Goal: Task Accomplishment & Management: Complete application form

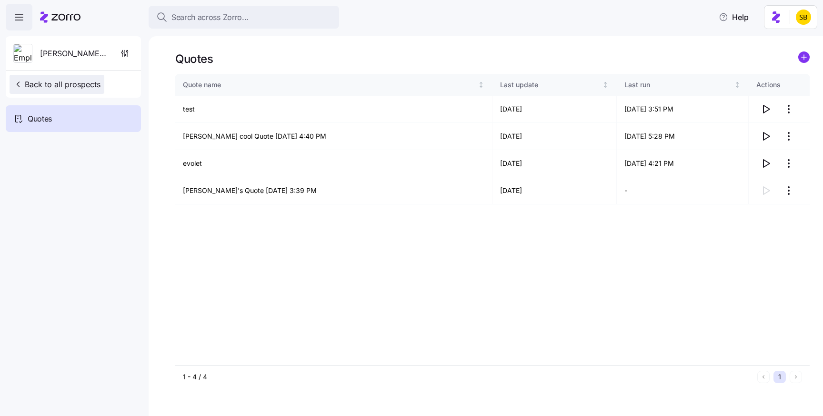
click at [30, 80] on span "Back to all prospects" at bounding box center [56, 84] width 87 height 11
click at [26, 14] on span "button" at bounding box center [19, 17] width 26 height 26
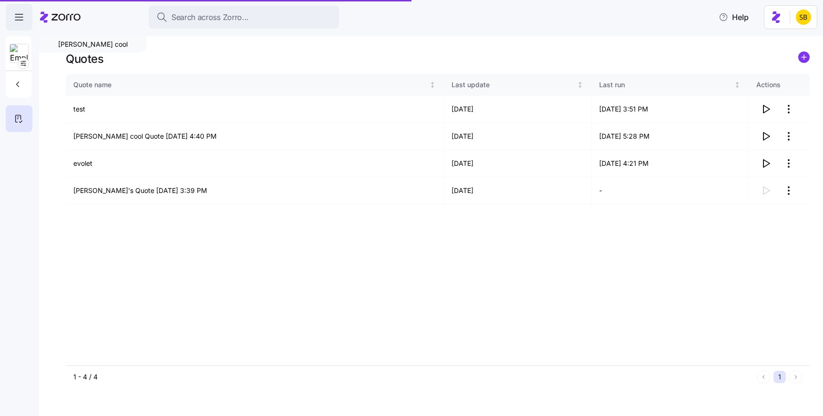
click at [26, 14] on span "button" at bounding box center [19, 17] width 26 height 26
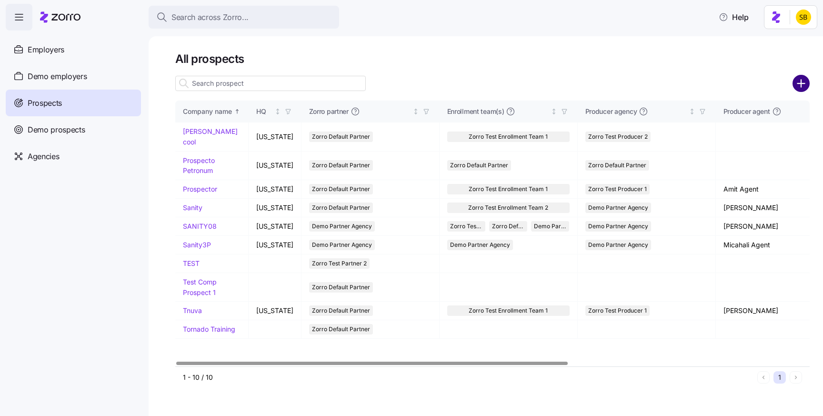
click at [799, 78] on circle "add icon" at bounding box center [802, 84] width 16 height 16
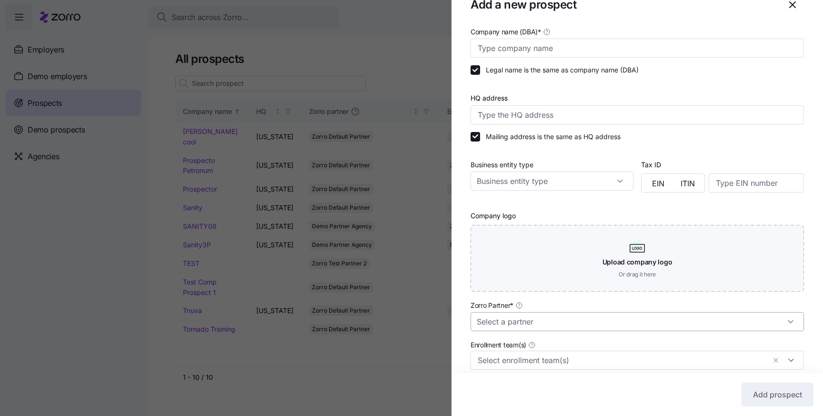
scroll to position [15, 0]
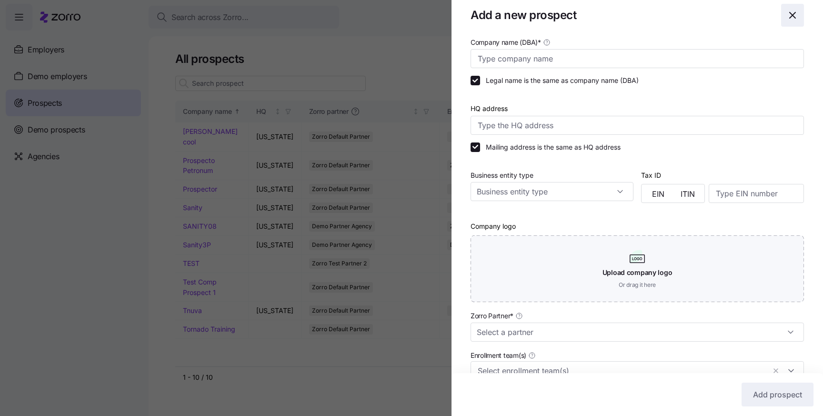
click at [795, 14] on icon "button" at bounding box center [792, 15] width 11 height 11
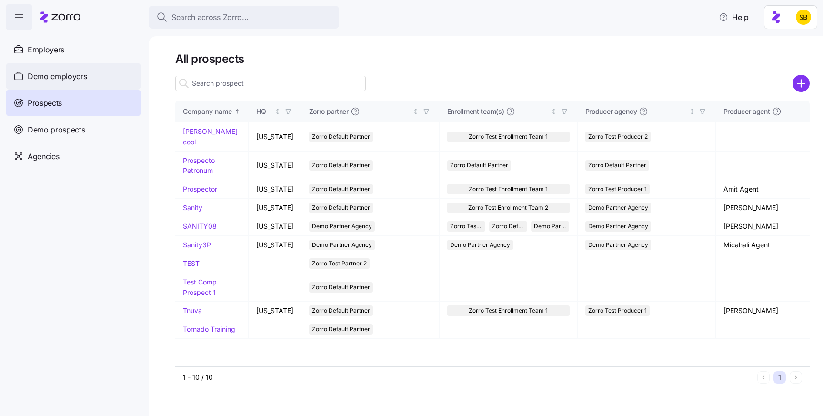
click at [74, 70] on span "Demo employers" at bounding box center [58, 76] width 60 height 12
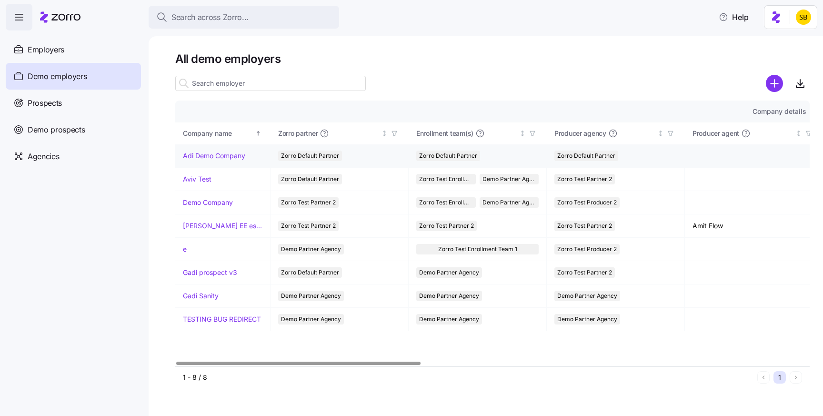
click at [205, 161] on td "Adi Demo Company" at bounding box center [222, 155] width 95 height 23
click at [196, 181] on link "Aviv Test" at bounding box center [197, 179] width 29 height 10
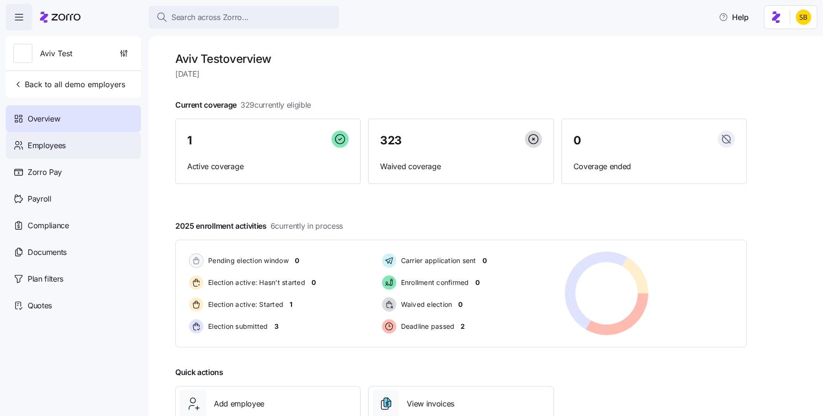
click at [91, 143] on div "Employees" at bounding box center [73, 145] width 135 height 27
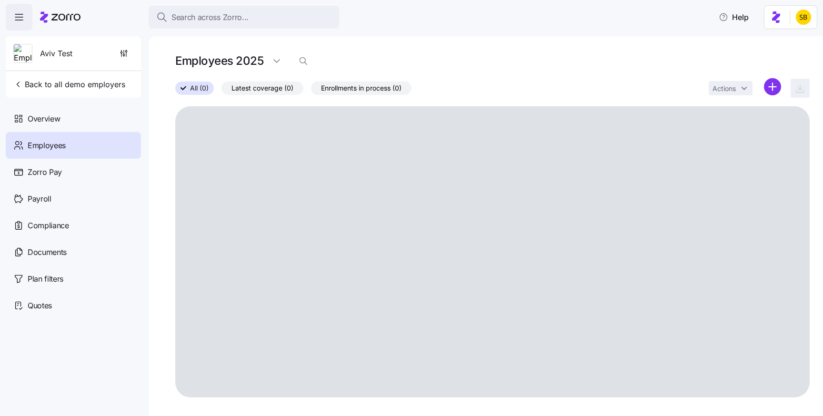
click at [773, 86] on html "Search across Zorro... Help Aviv Test Back to all demo employers Overview Emplo…" at bounding box center [411, 205] width 823 height 410
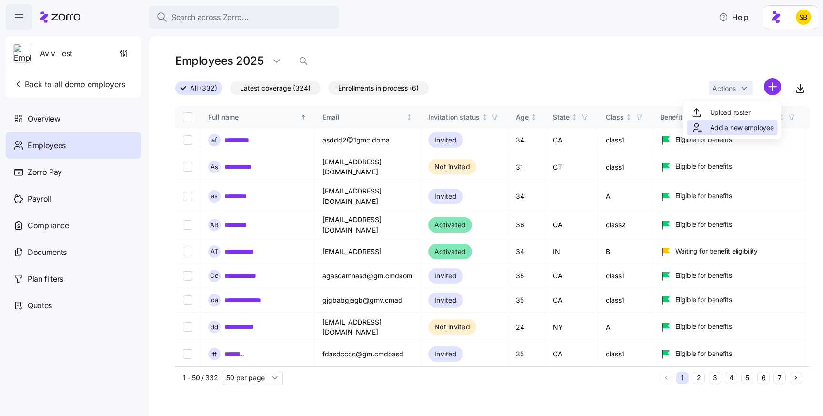
click at [767, 128] on span "Add a new employee" at bounding box center [742, 128] width 64 height 10
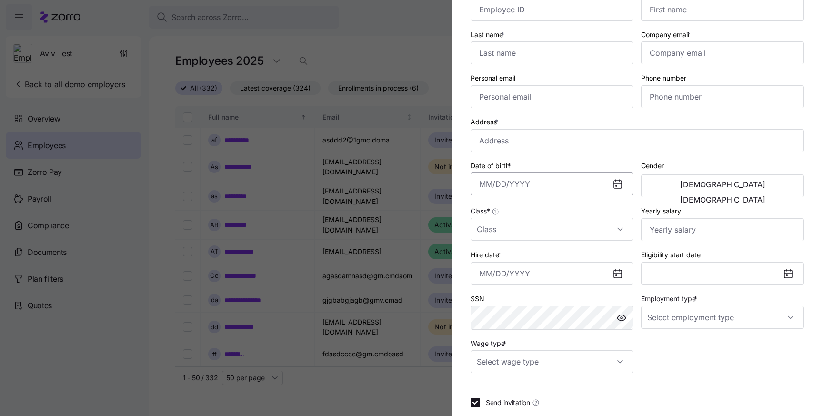
scroll to position [68, 0]
click at [695, 324] on input "Employment type *" at bounding box center [722, 316] width 163 height 23
click at [594, 361] on input "Wage type *" at bounding box center [552, 360] width 163 height 23
click at [398, 54] on div at bounding box center [411, 208] width 823 height 416
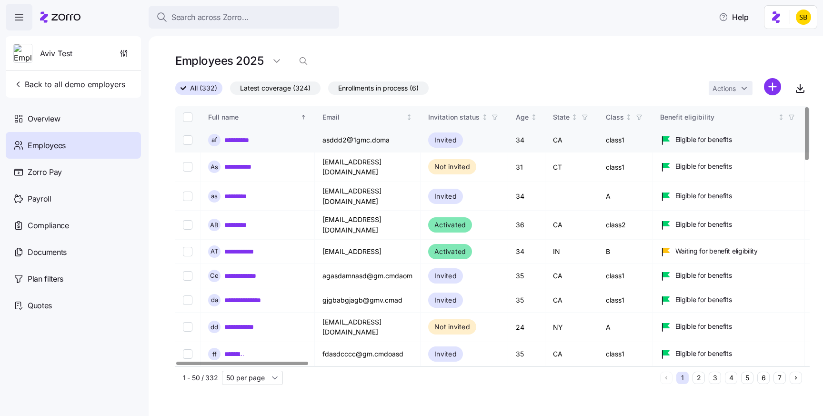
click at [252, 139] on link "**********" at bounding box center [240, 140] width 33 height 10
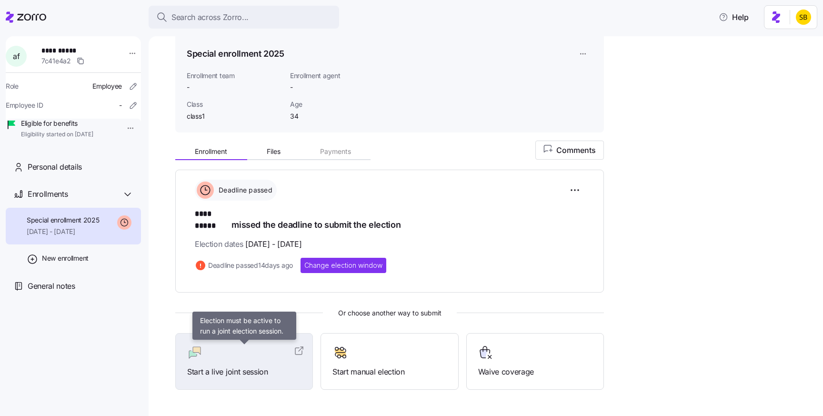
scroll to position [51, 0]
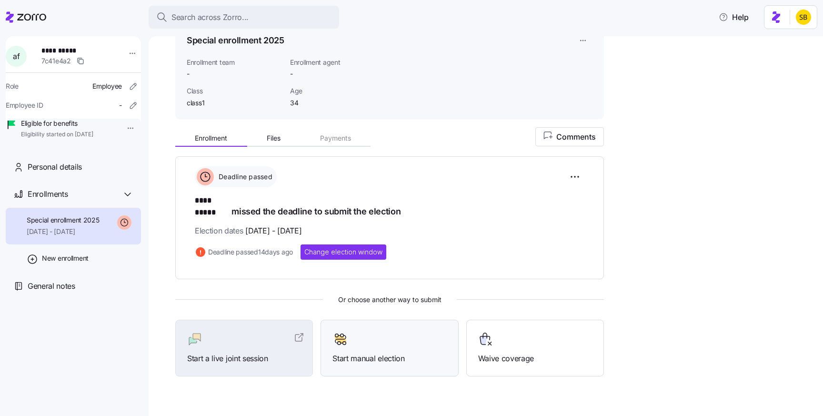
click at [409, 352] on span "Start manual election" at bounding box center [389, 358] width 114 height 12
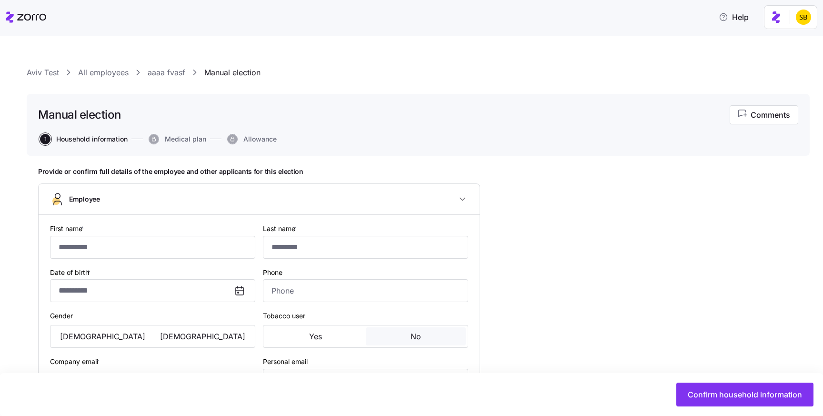
type input "****"
type input "*****"
type input "asddd2@1gmc.doma"
type input "fkg@gmail.com"
type input "**********"
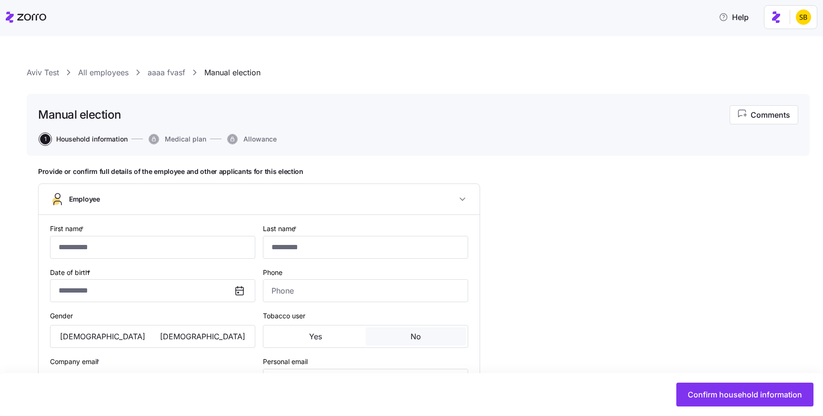
checkbox input "true"
type input "**********"
type input "(408) 987-6543"
type input "US citizen"
type input "Married"
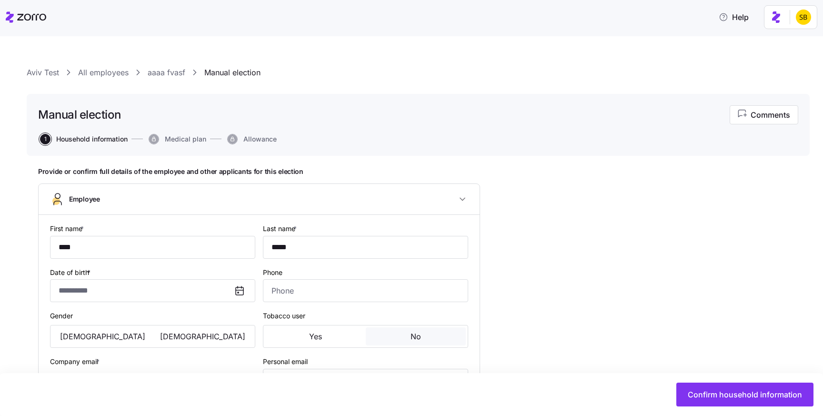
type input "class1"
type input "Full time"
type input "Hourly"
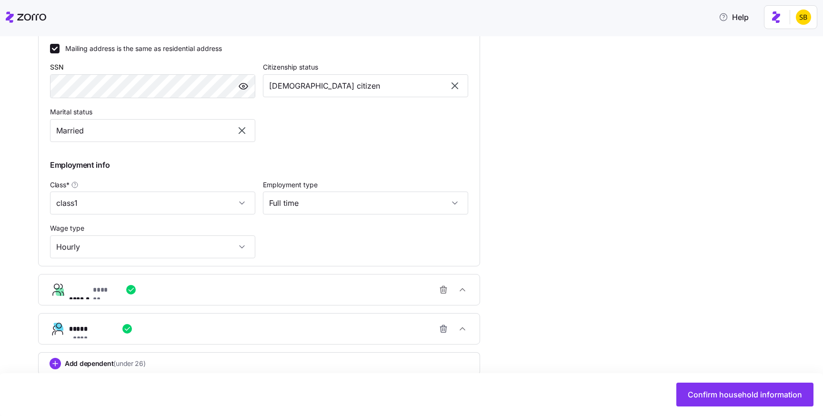
scroll to position [419, 0]
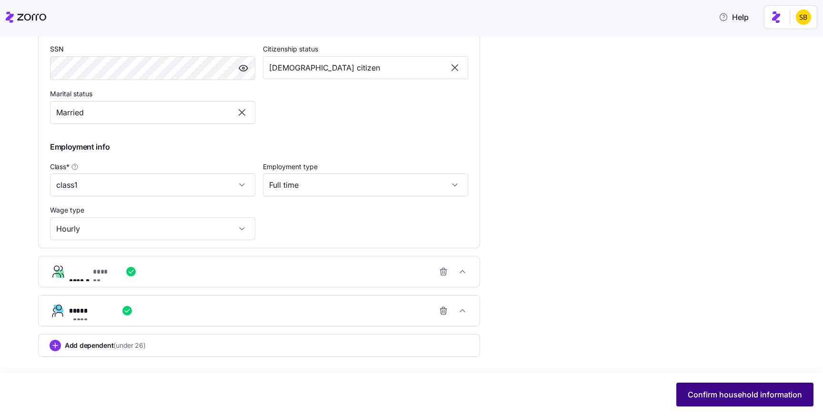
click at [724, 395] on span "Confirm household information" at bounding box center [745, 394] width 114 height 11
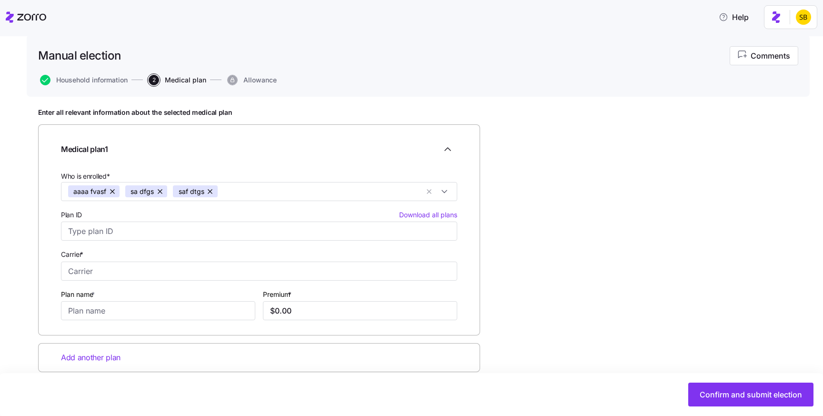
scroll to position [75, 0]
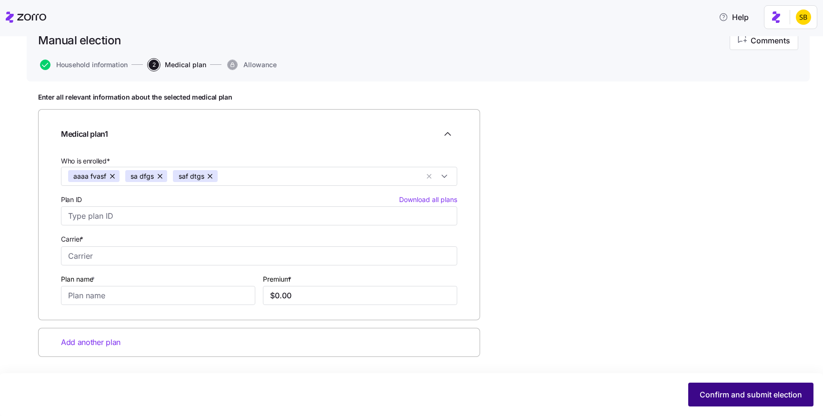
click at [722, 394] on span "Confirm and submit election" at bounding box center [751, 394] width 102 height 11
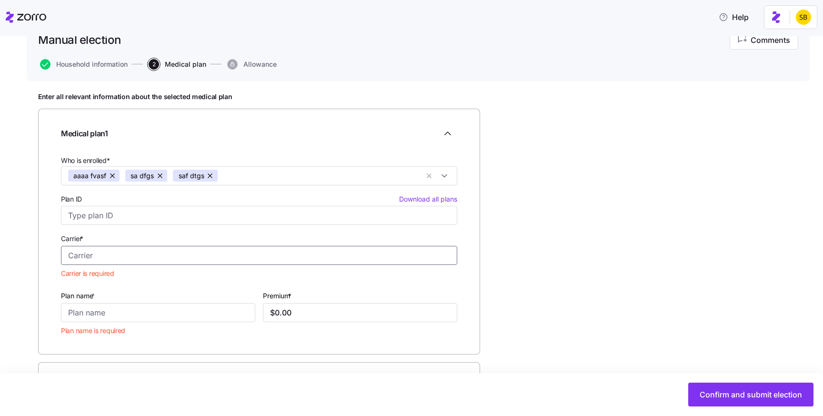
click at [403, 256] on input "Carrier *" at bounding box center [259, 255] width 396 height 19
click at [314, 292] on div "BlueShield of California" at bounding box center [259, 301] width 392 height 20
type input "BlueShield of California"
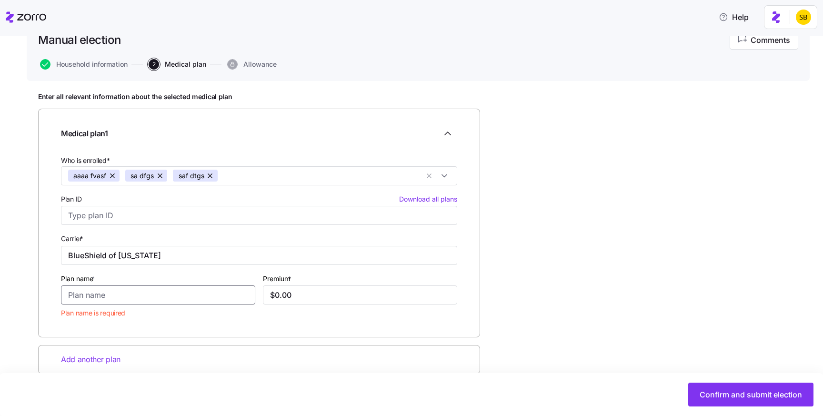
click at [213, 300] on input "Plan name *" at bounding box center [158, 294] width 194 height 19
type input "f"
click at [174, 339] on div "Add another plan" at bounding box center [259, 342] width 442 height 29
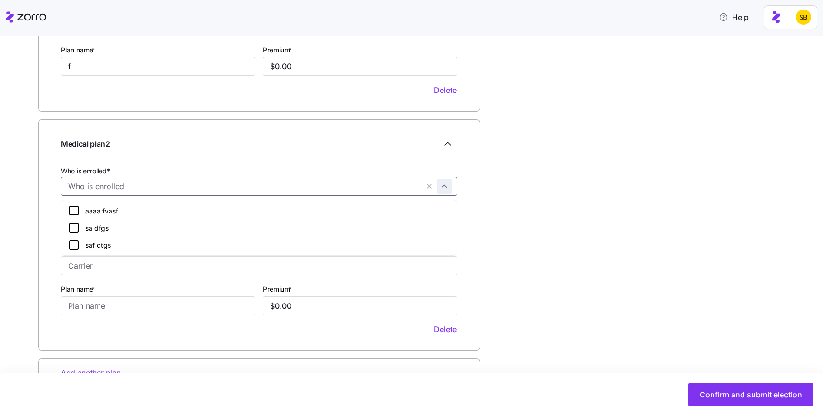
click at [446, 191] on div at bounding box center [259, 186] width 396 height 19
click at [360, 214] on div "aaaa fvasf" at bounding box center [259, 210] width 382 height 11
click at [363, 226] on div "sa dfgs" at bounding box center [259, 227] width 382 height 11
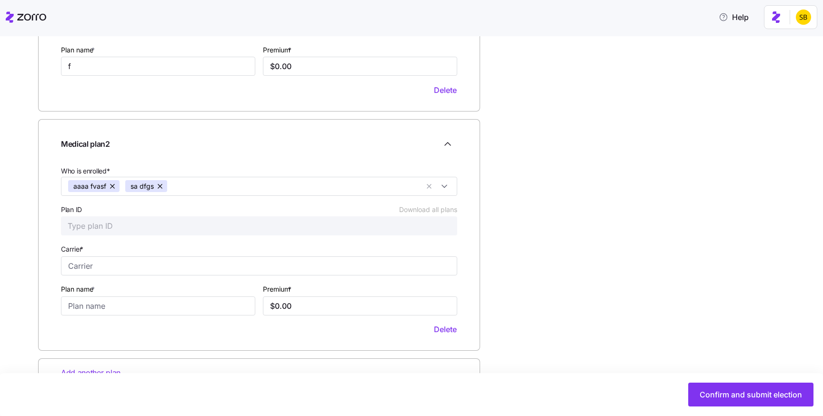
click at [518, 259] on div "Enter all relevant information about the selected medical plan Medical plan 1 W…" at bounding box center [418, 149] width 760 height 571
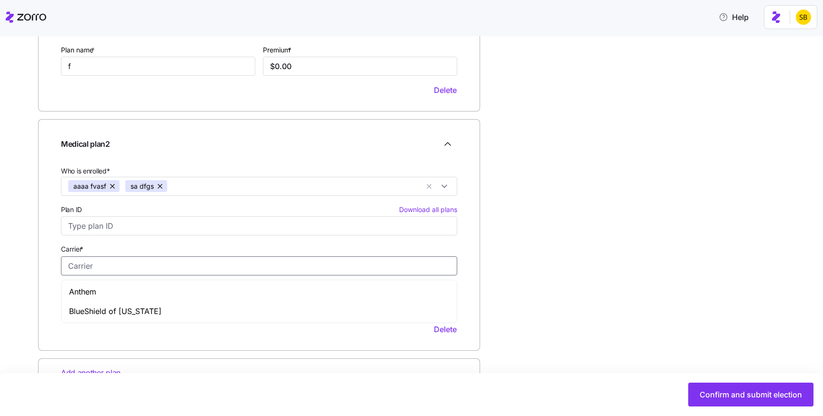
click at [396, 266] on input "Carrier *" at bounding box center [259, 265] width 396 height 19
click at [271, 306] on div "BlueShield of California" at bounding box center [259, 312] width 392 height 20
type input "BlueShield of California"
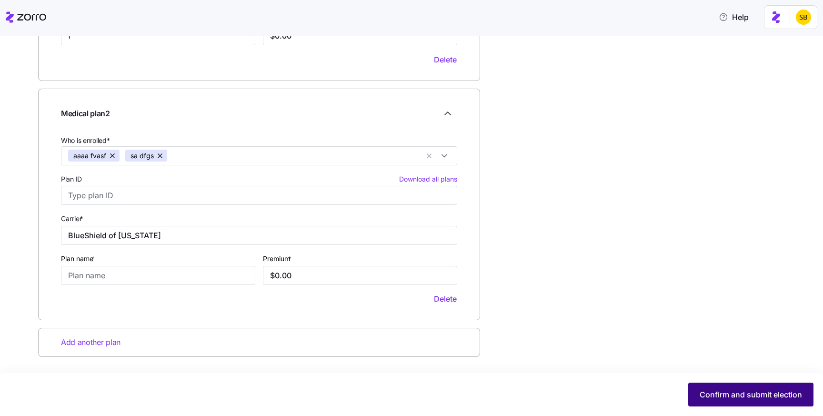
click at [699, 388] on button "Confirm and submit election" at bounding box center [750, 394] width 125 height 24
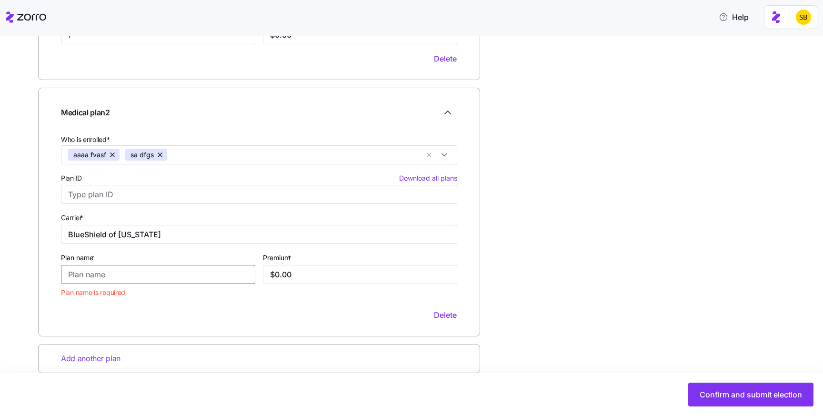
click at [91, 279] on input "Plan name *" at bounding box center [158, 274] width 194 height 19
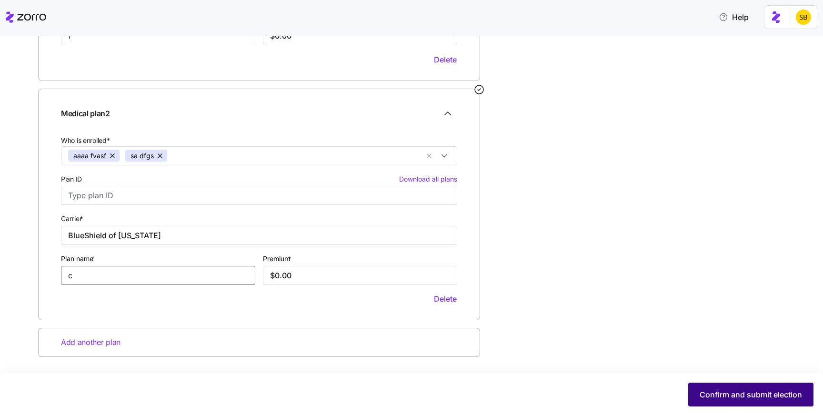
type input "c"
click at [746, 395] on span "Confirm and submit election" at bounding box center [751, 394] width 102 height 11
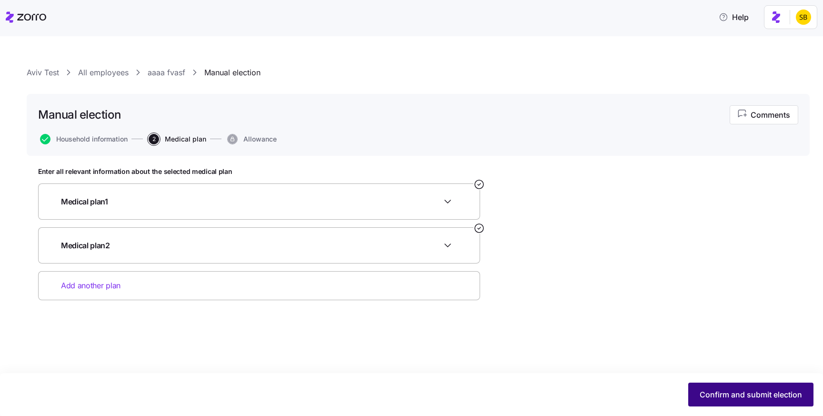
scroll to position [0, 0]
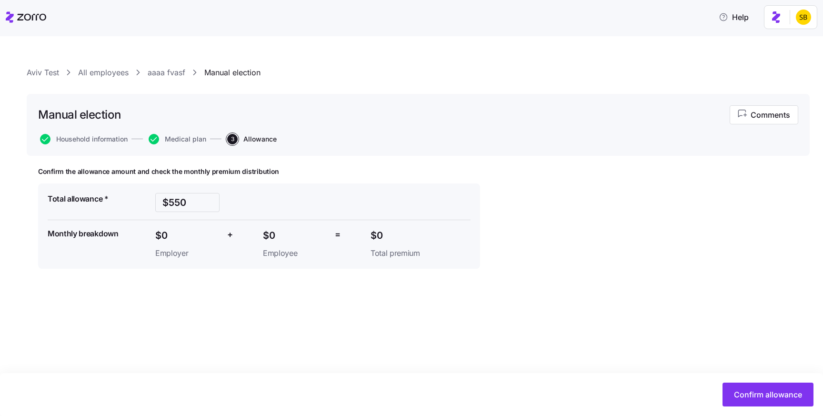
click at [163, 70] on link "aaaa fvasf" at bounding box center [167, 73] width 38 height 12
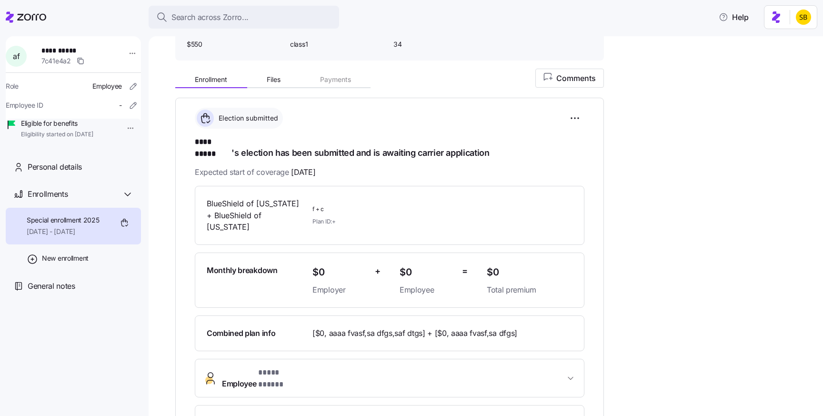
scroll to position [93, 0]
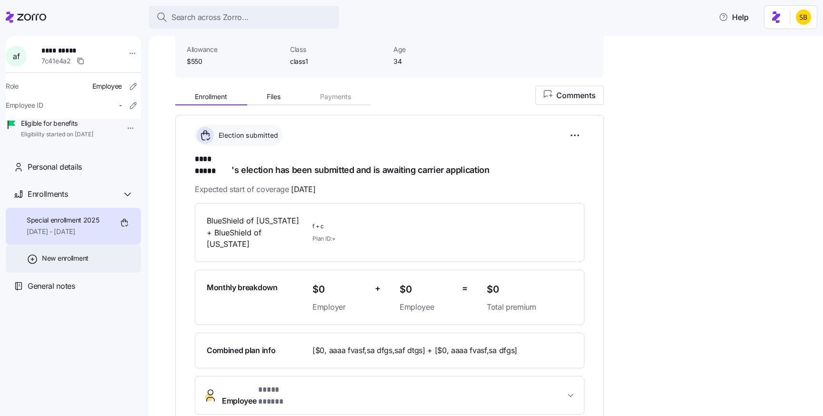
click at [58, 263] on span "New enrollment" at bounding box center [65, 258] width 47 height 10
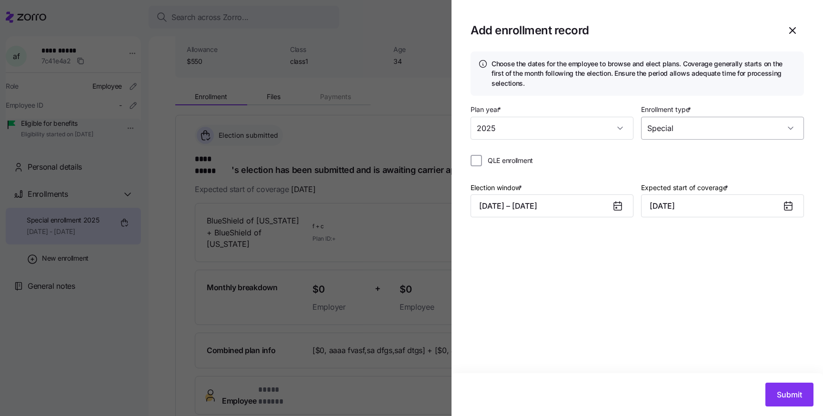
click at [654, 124] on input "Special" at bounding box center [722, 128] width 163 height 23
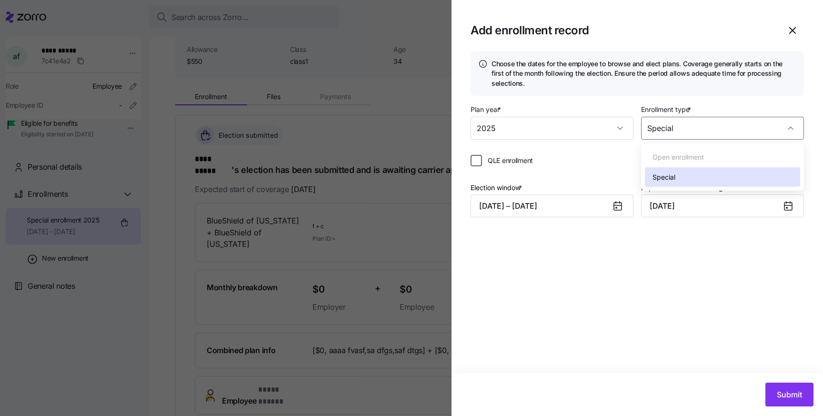
click at [477, 160] on input "QLE enrollment" at bounding box center [476, 160] width 11 height 11
checkbox input "true"
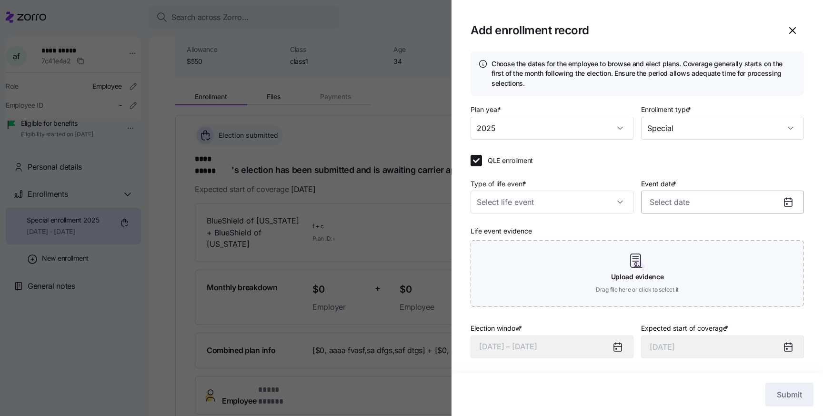
click at [681, 198] on input "Event date *" at bounding box center [722, 202] width 163 height 23
click at [321, 222] on div at bounding box center [411, 208] width 823 height 416
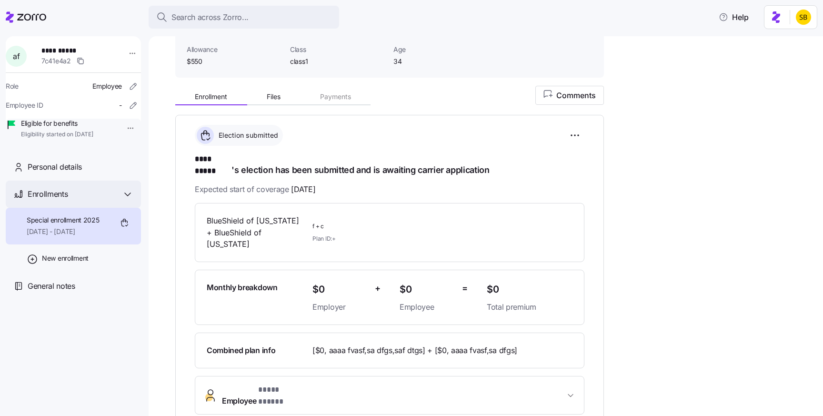
click at [33, 200] on span "Enrollments" at bounding box center [48, 194] width 40 height 12
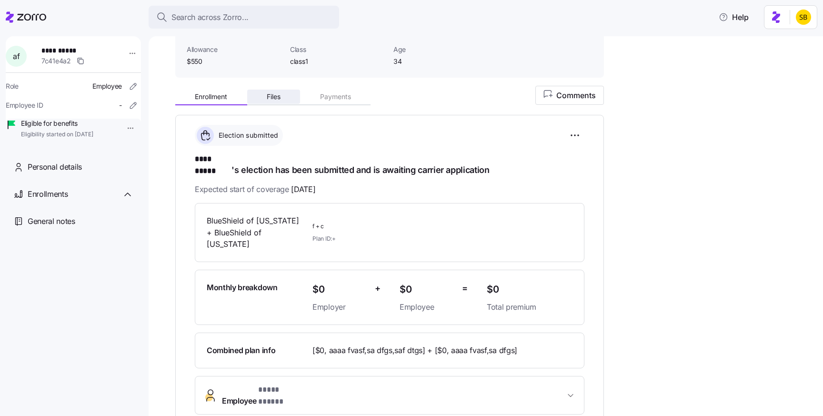
click at [276, 95] on span "Files" at bounding box center [274, 96] width 14 height 7
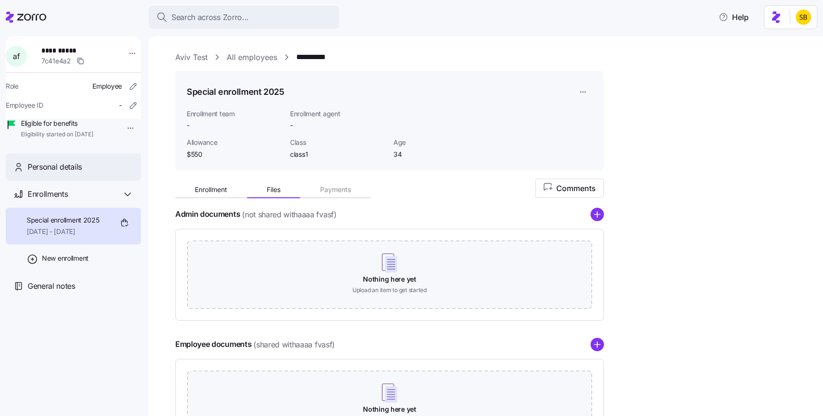
click at [65, 181] on div "Personal details" at bounding box center [73, 166] width 135 height 27
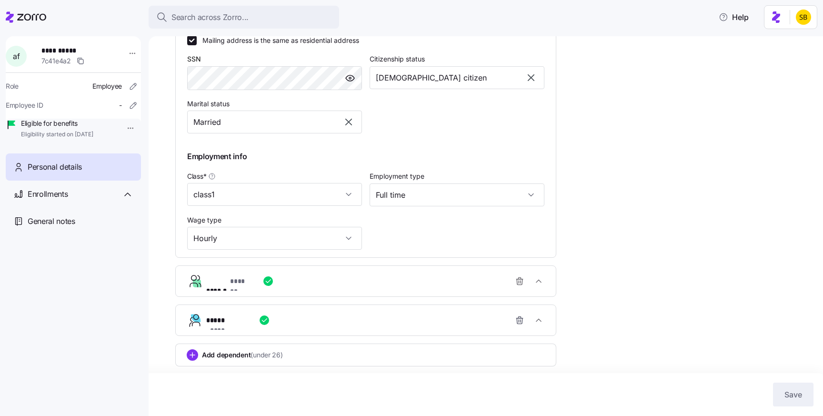
scroll to position [382, 0]
click at [326, 205] on div "Class * class1" at bounding box center [274, 188] width 182 height 44
click at [84, 200] on div "Enrollments" at bounding box center [81, 194] width 106 height 12
click at [76, 225] on span "Special enrollment 2025" at bounding box center [63, 220] width 73 height 10
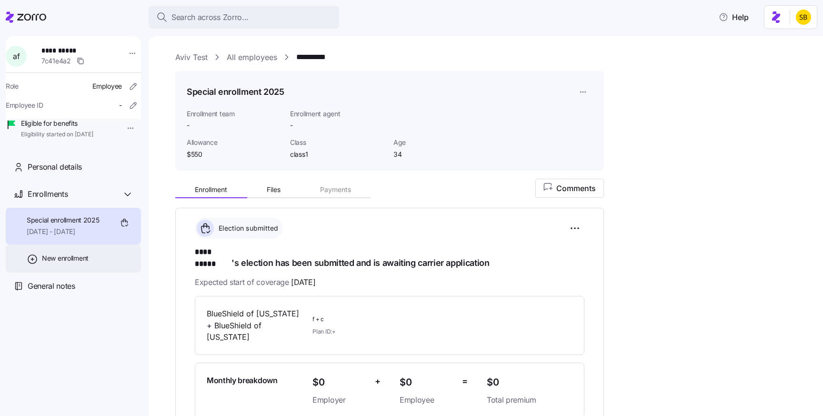
click at [60, 260] on div "New enrollment" at bounding box center [73, 258] width 135 height 28
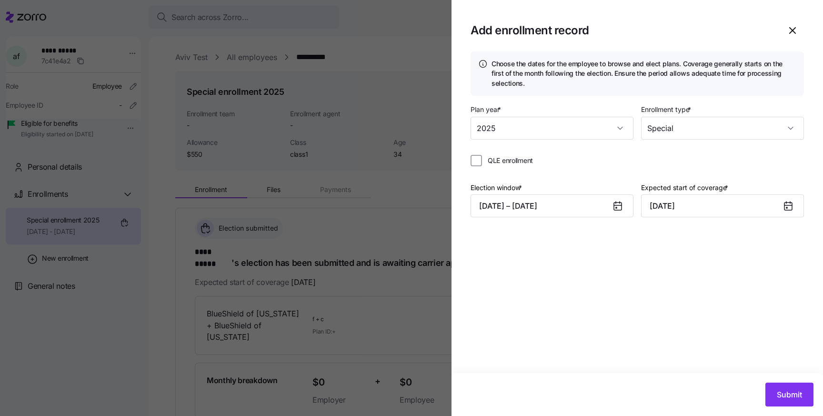
click at [191, 57] on div at bounding box center [411, 208] width 823 height 416
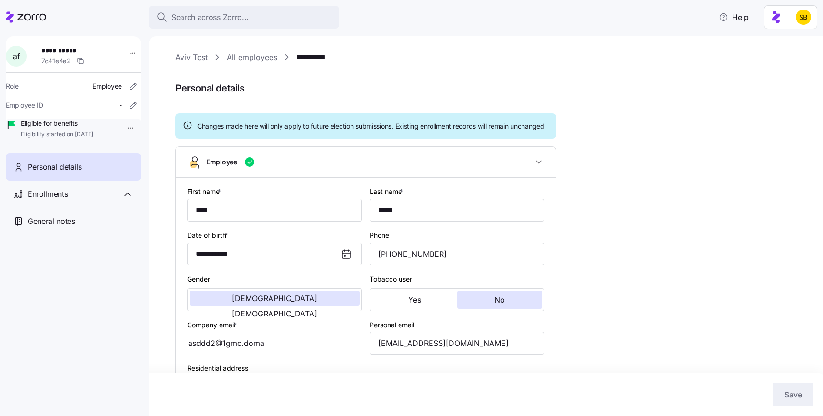
click at [203, 58] on link "Aviv Test" at bounding box center [191, 57] width 32 height 12
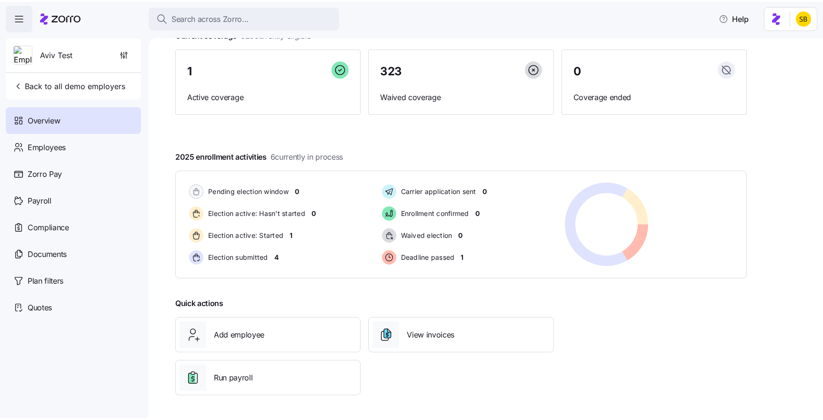
scroll to position [67, 0]
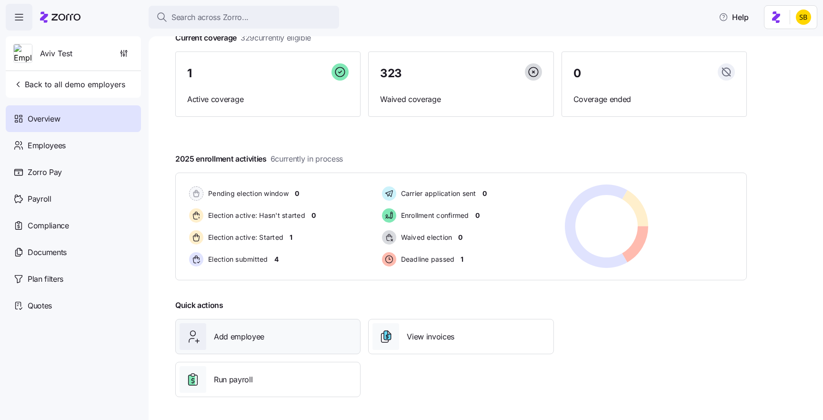
click at [307, 339] on div "Add employee" at bounding box center [268, 336] width 177 height 27
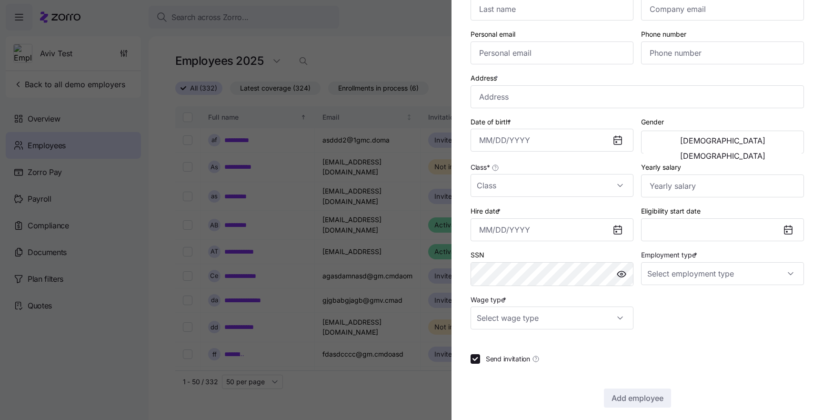
scroll to position [120, 0]
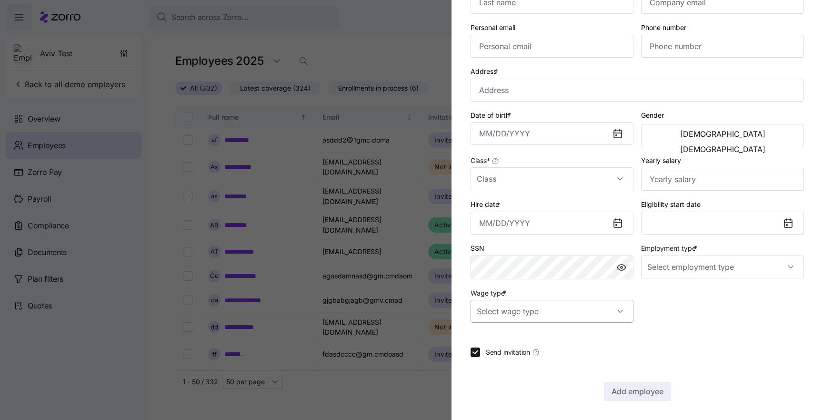
click at [551, 313] on input "Wage type *" at bounding box center [552, 311] width 163 height 23
click at [522, 353] on div "Hourly" at bounding box center [551, 360] width 155 height 20
type input "Hourly"
click at [528, 206] on div "Hire date *" at bounding box center [552, 216] width 163 height 36
click at [528, 217] on input "Hire date *" at bounding box center [552, 222] width 163 height 23
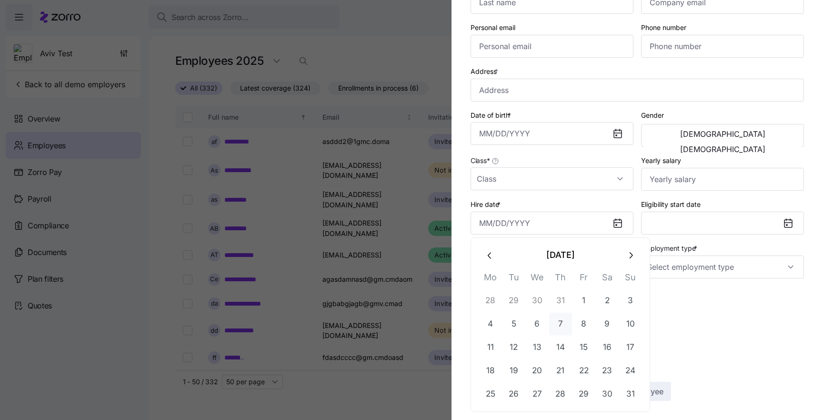
click at [562, 316] on button "7" at bounding box center [560, 323] width 23 height 23
type input "August 7, 2025"
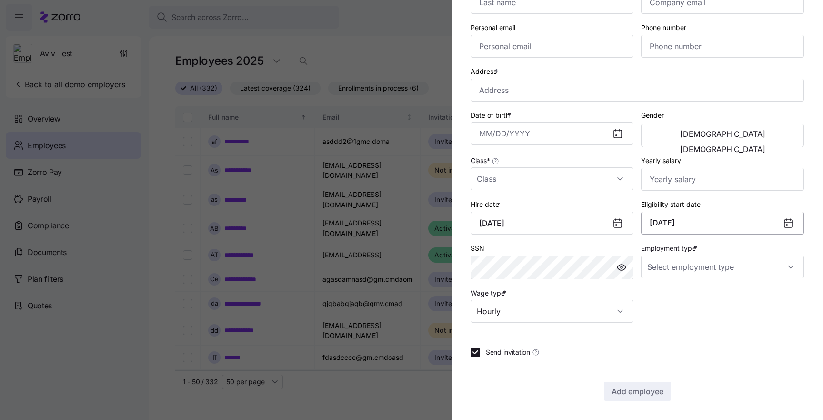
click at [709, 218] on button "September 1, 2025" at bounding box center [722, 222] width 163 height 23
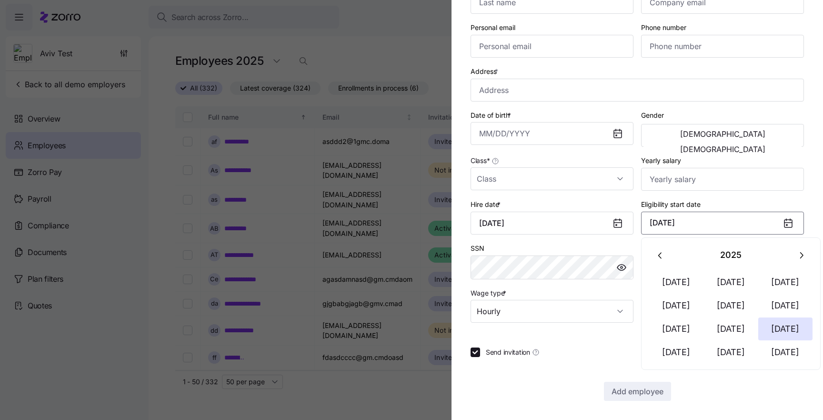
click at [724, 415] on section "Add a new employee Employee ID First name * Last name * Company email * Persona…" at bounding box center [638, 210] width 372 height 420
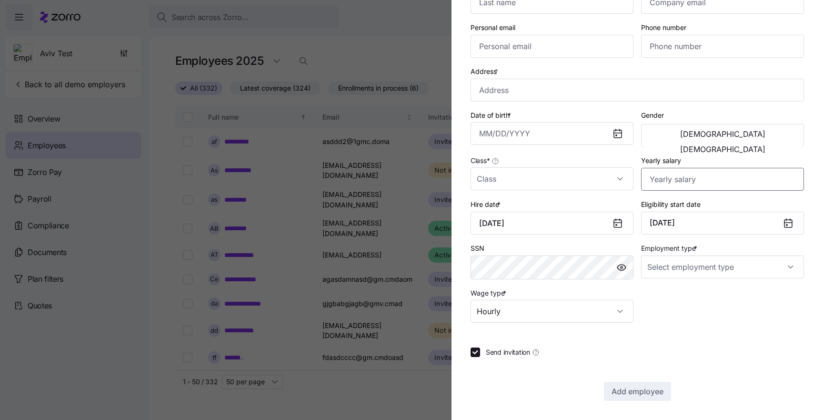
click at [723, 178] on input "Yearly salary" at bounding box center [722, 179] width 163 height 23
click at [744, 141] on button "Female" at bounding box center [723, 148] width 158 height 15
click at [584, 128] on input "Date of birth *" at bounding box center [552, 133] width 163 height 23
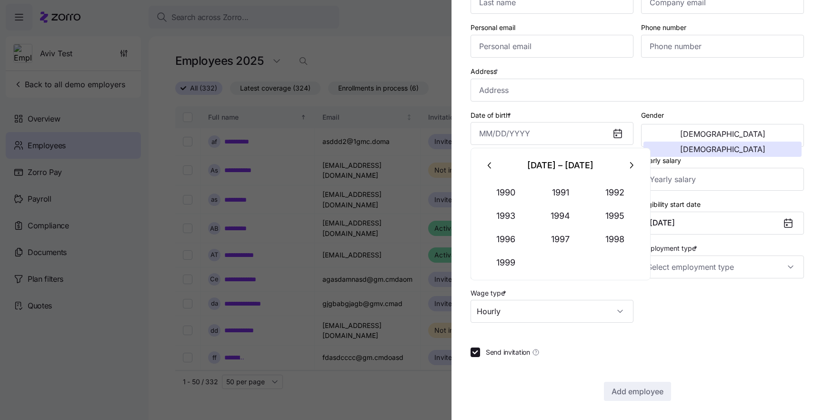
click at [559, 180] on div "1990 – 1999 1990 1991 1992 1993 1994 1995 1996 1997 1998 1999" at bounding box center [561, 214] width 164 height 120
click at [559, 202] on button "1991" at bounding box center [560, 192] width 54 height 23
click at [517, 63] on div "Address *" at bounding box center [637, 83] width 341 height 44
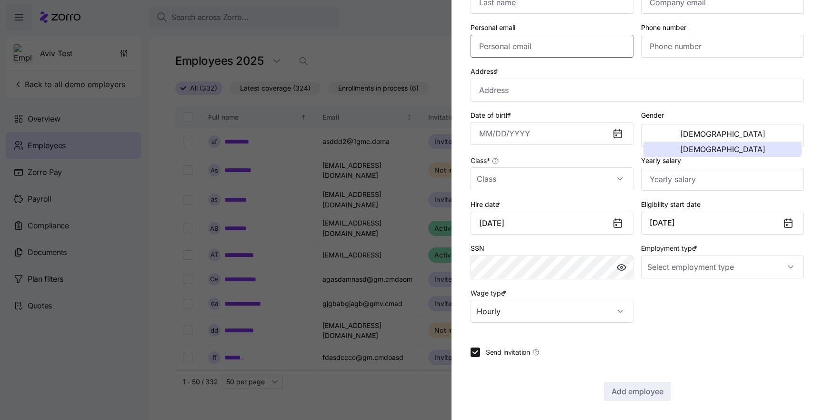
click at [523, 44] on input "Personal email" at bounding box center [552, 46] width 163 height 23
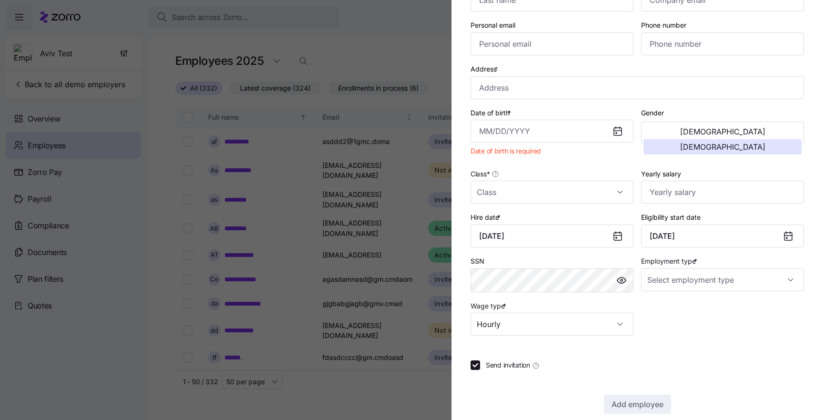
click at [665, 62] on div "Address *" at bounding box center [637, 81] width 341 height 44
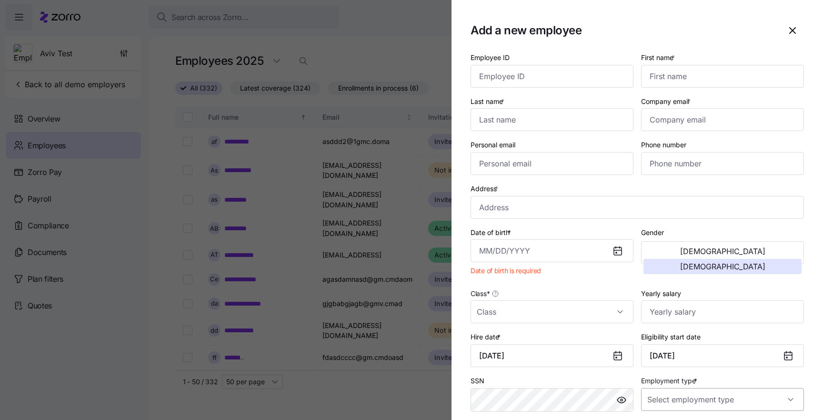
click at [718, 402] on input "Employment type *" at bounding box center [722, 399] width 163 height 23
click at [712, 358] on div "Full Time" at bounding box center [722, 352] width 155 height 20
type input "Full Time"
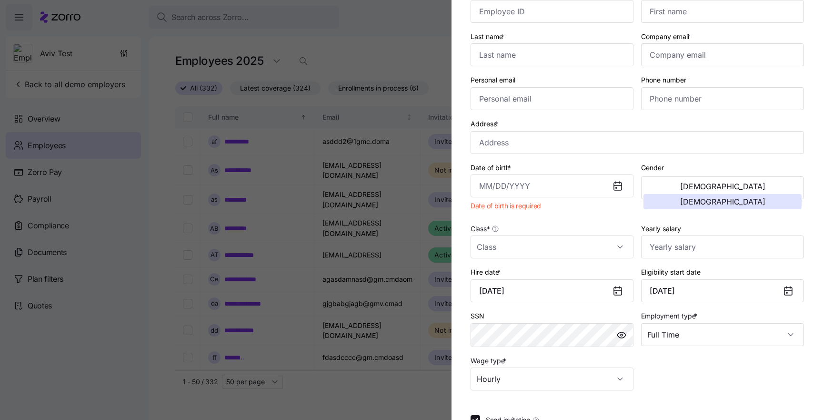
scroll to position [135, 0]
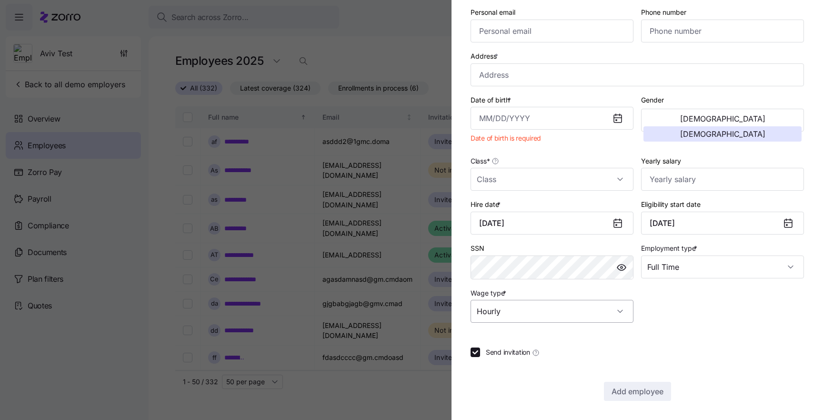
click at [598, 315] on input "Hourly" at bounding box center [552, 311] width 163 height 23
click at [583, 346] on div "Salary" at bounding box center [551, 340] width 155 height 20
type input "Salary"
click at [380, 277] on div at bounding box center [411, 210] width 823 height 420
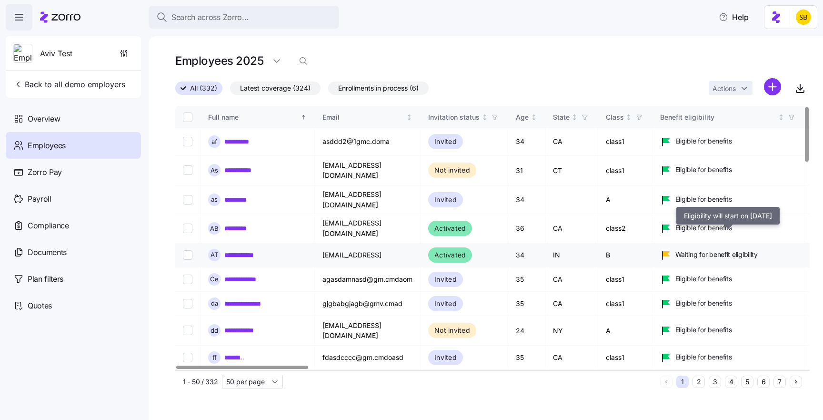
click at [690, 250] on span "Waiting for benefit eligibility" at bounding box center [716, 255] width 82 height 10
click at [245, 250] on link "**********" at bounding box center [243, 255] width 39 height 10
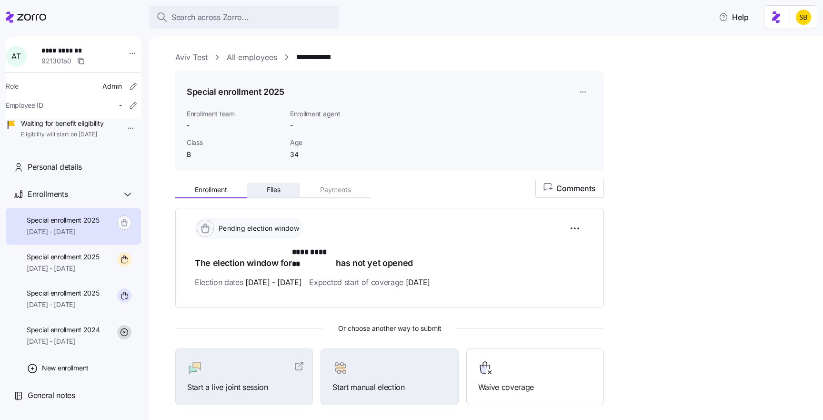
click at [282, 191] on button "Files" at bounding box center [273, 189] width 53 height 14
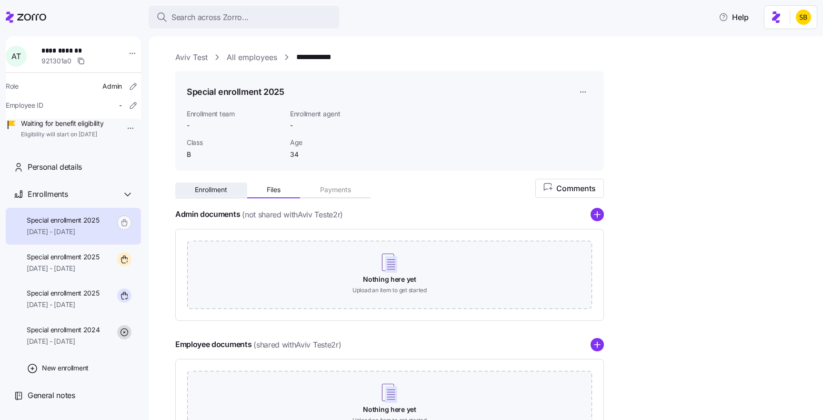
click at [183, 196] on button "Enrollment" at bounding box center [211, 189] width 72 height 14
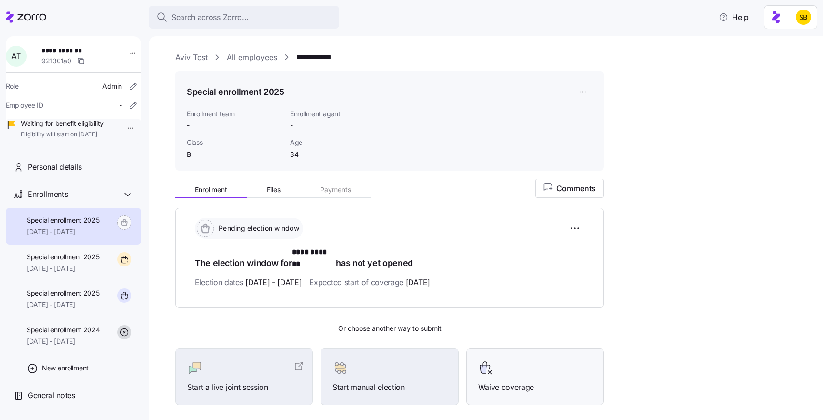
click at [564, 360] on div at bounding box center [535, 367] width 114 height 15
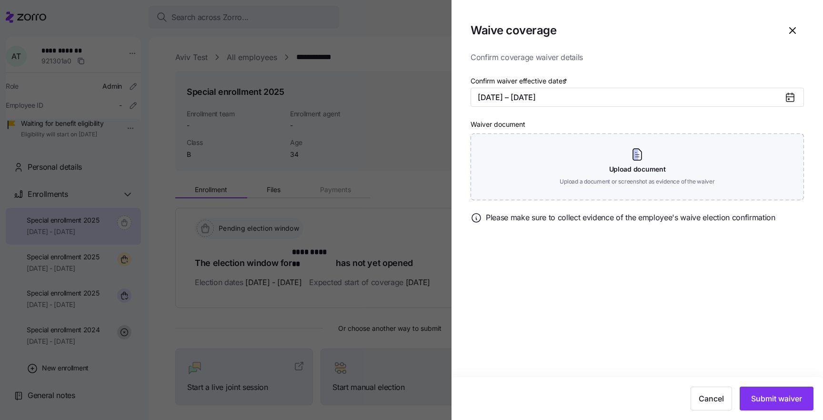
click at [306, 288] on div at bounding box center [411, 210] width 823 height 420
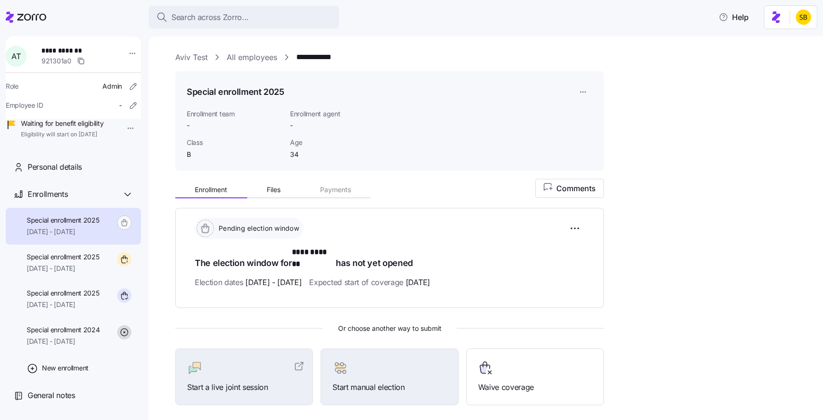
click at [192, 56] on link "Aviv Test" at bounding box center [191, 57] width 32 height 12
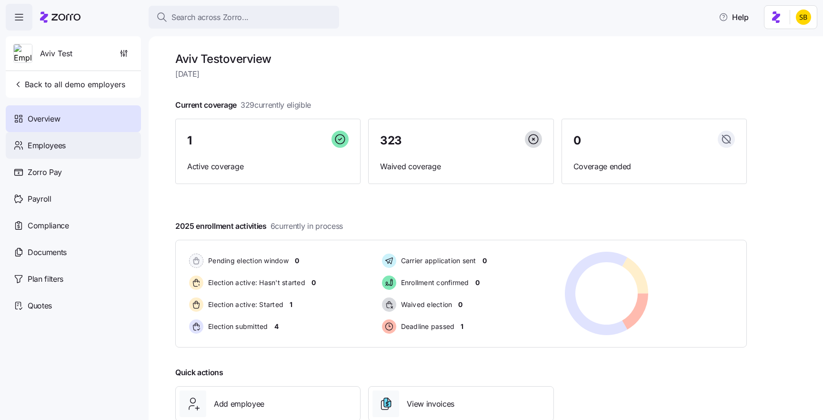
click at [109, 143] on div "Employees" at bounding box center [73, 145] width 135 height 27
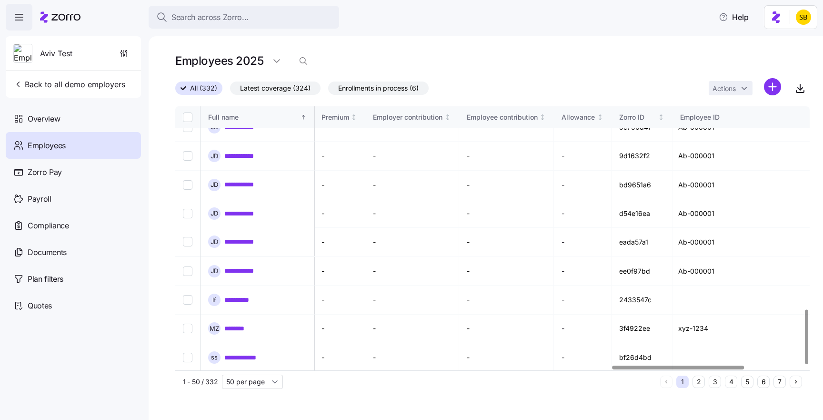
scroll to position [987, 2384]
